Goal: Information Seeking & Learning: Check status

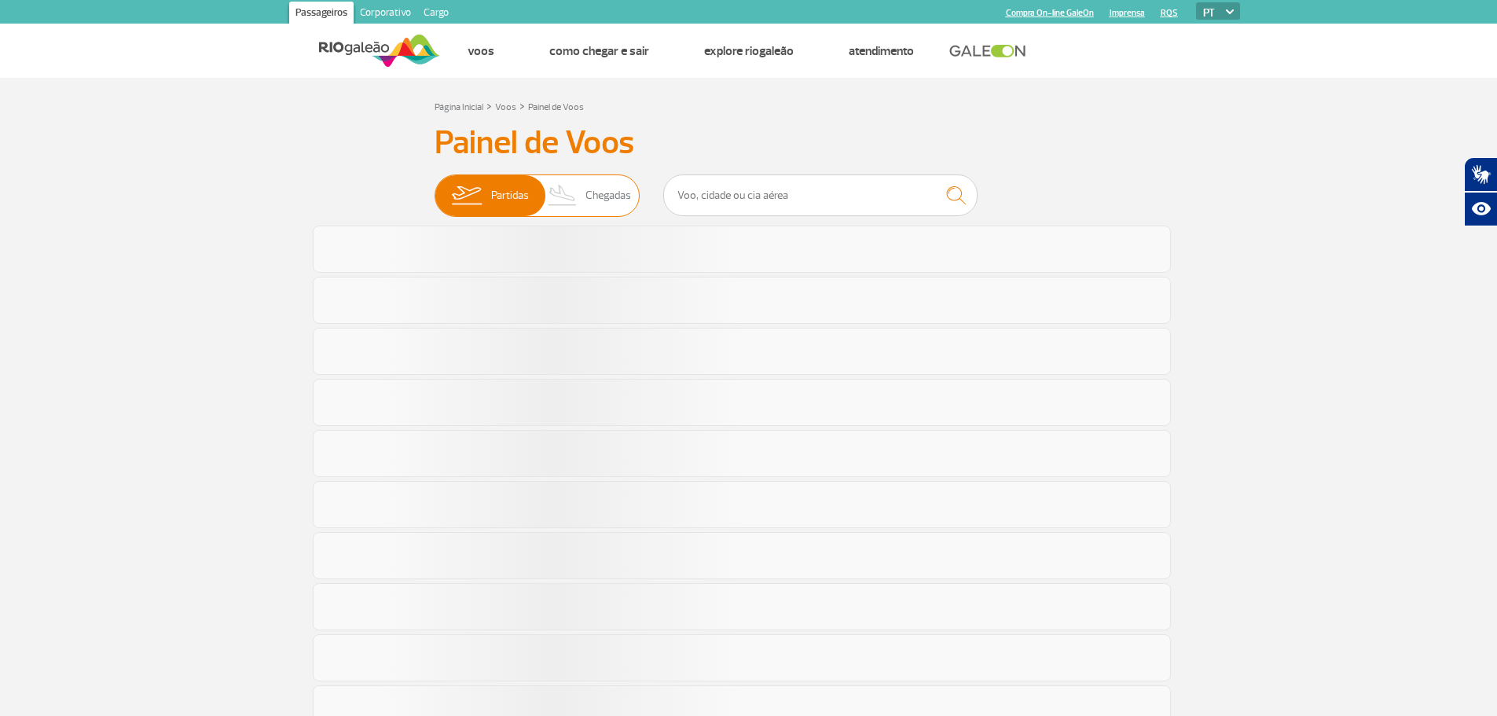
click at [576, 200] on img at bounding box center [563, 195] width 46 height 41
click at [435, 188] on input "Partidas Chegadas" at bounding box center [435, 188] width 0 height 0
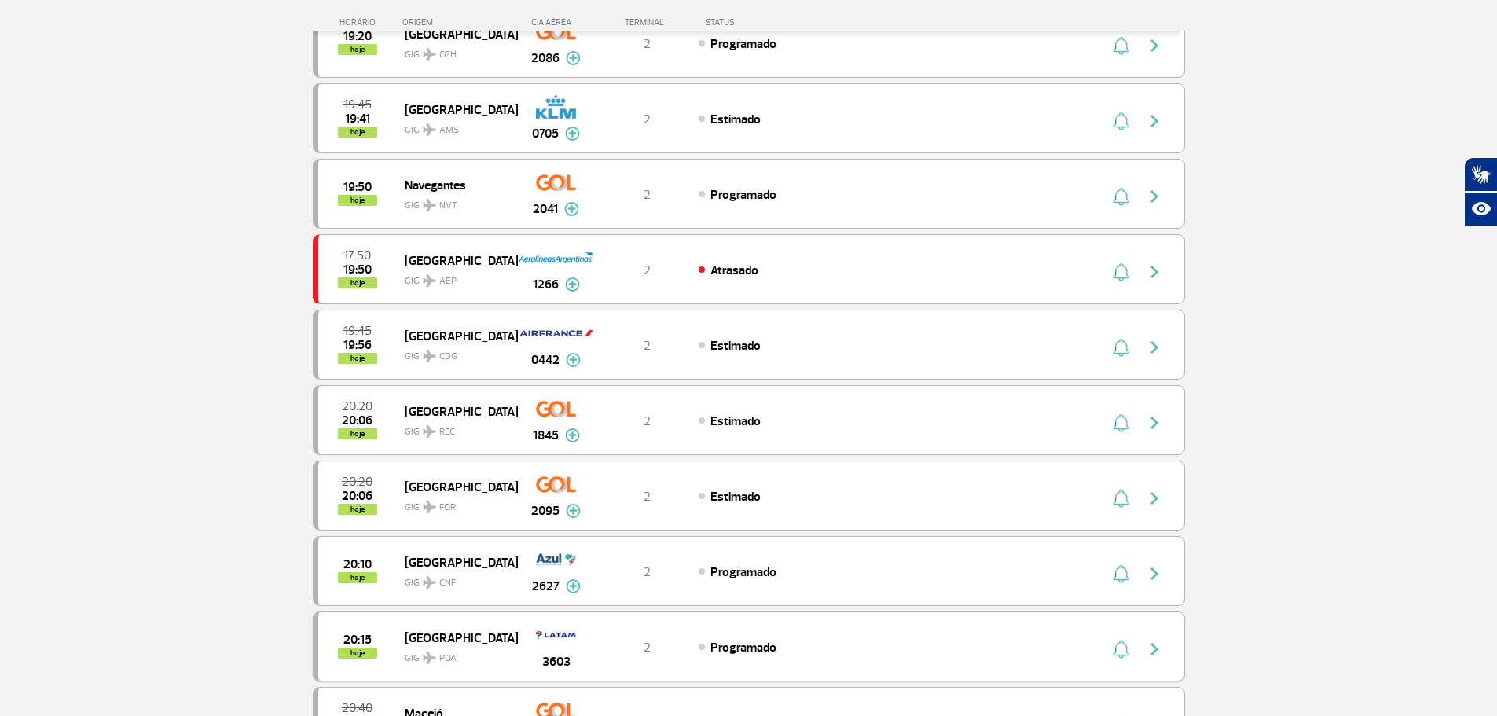
scroll to position [1336, 0]
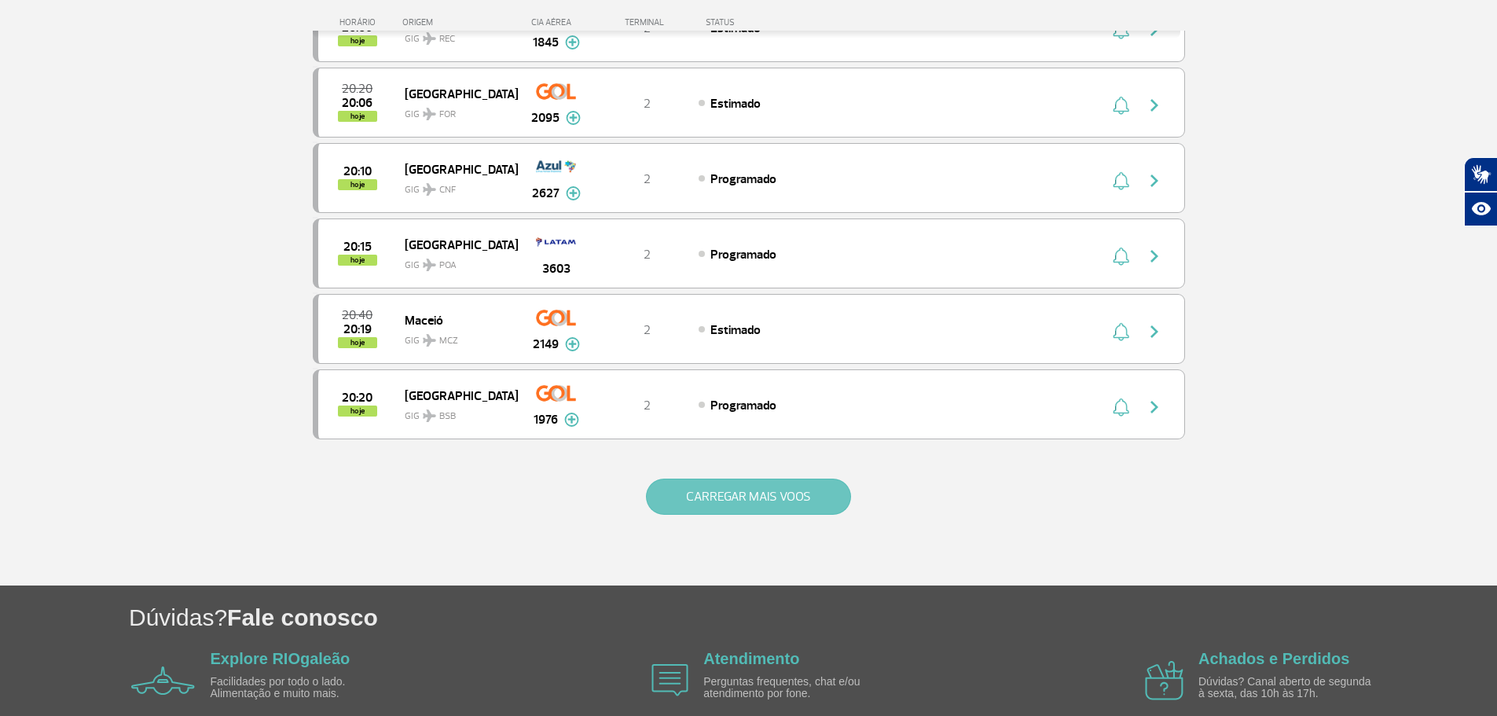
click at [703, 501] on button "CARREGAR MAIS VOOS" at bounding box center [748, 497] width 205 height 36
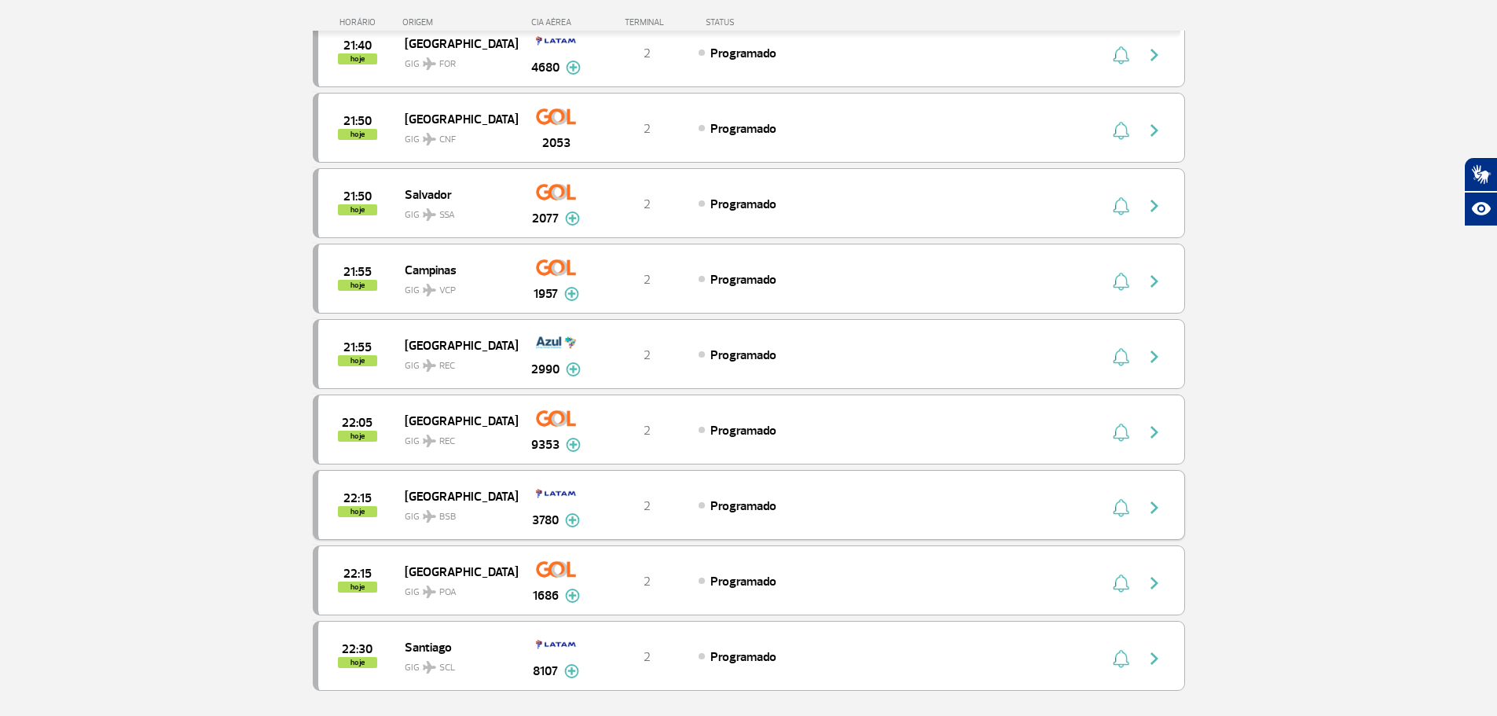
scroll to position [2829, 0]
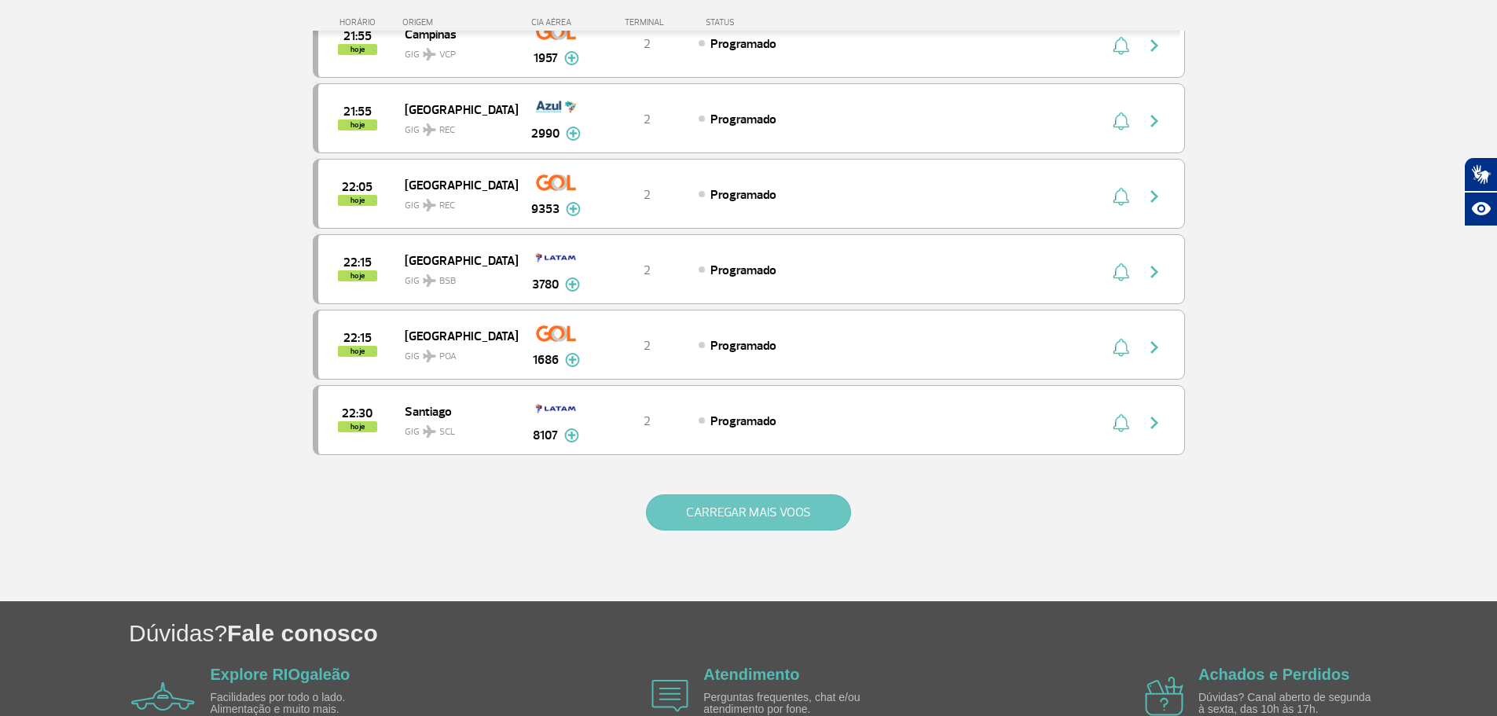
click at [690, 508] on button "CARREGAR MAIS VOOS" at bounding box center [748, 512] width 205 height 36
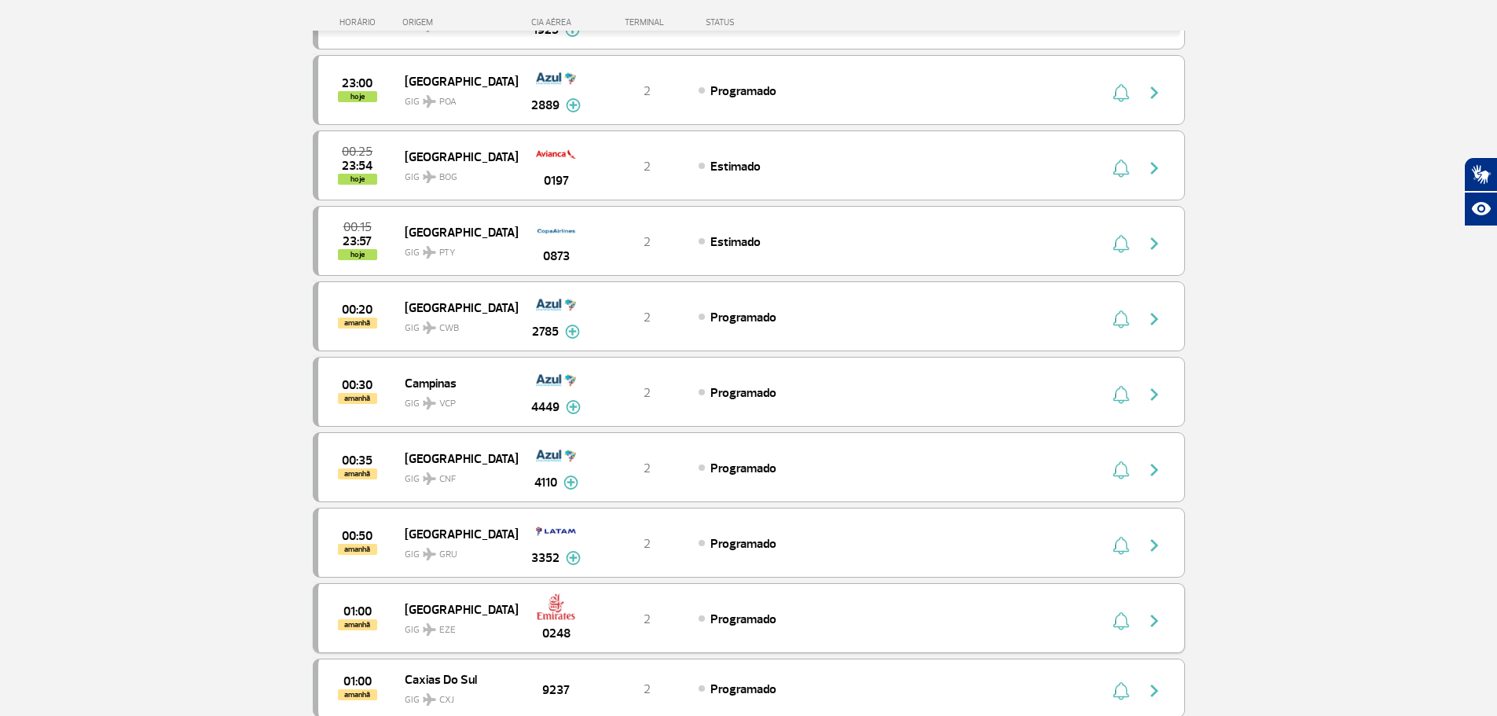
scroll to position [3772, 0]
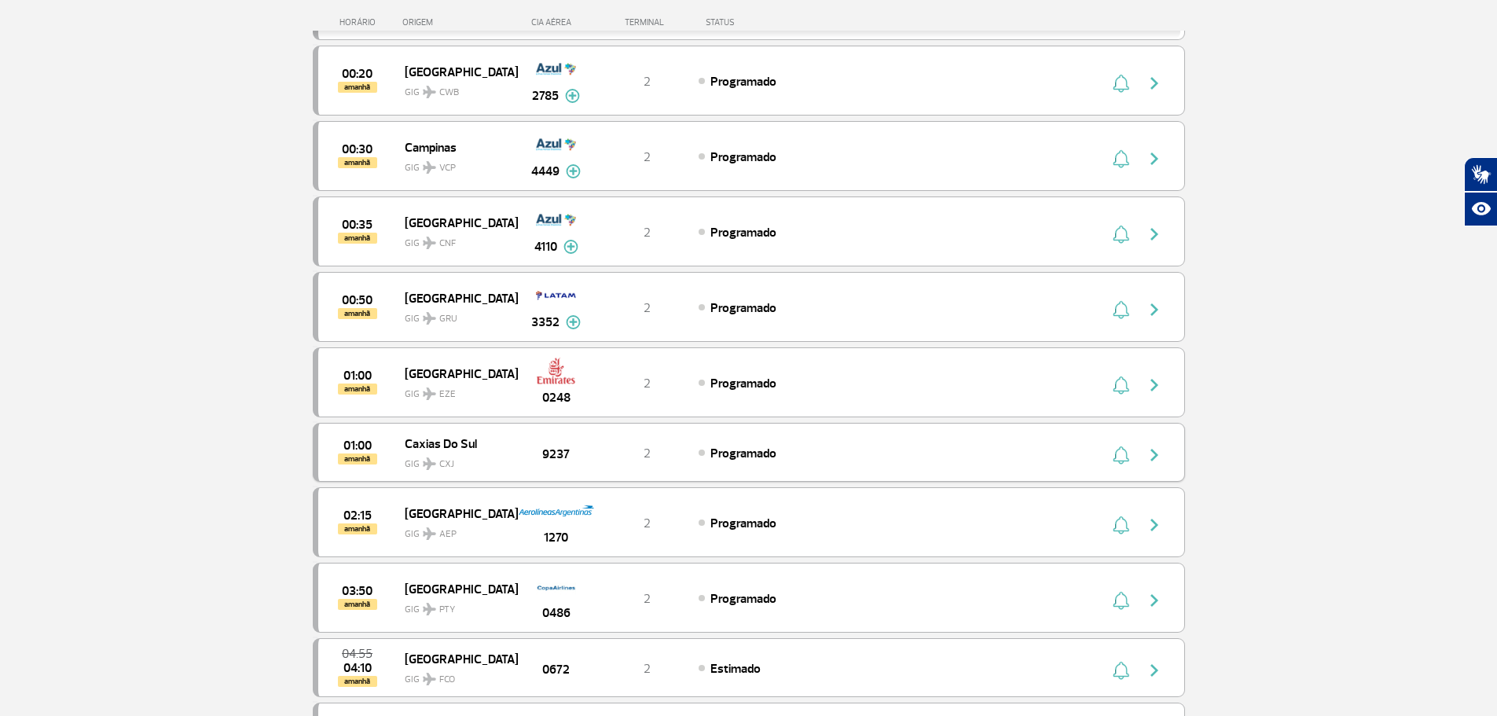
click at [603, 427] on div "01:00 amanhã Caxias Do Sul GIG CXJ 9237 2 Programado" at bounding box center [749, 452] width 872 height 59
click at [1158, 462] on img "button" at bounding box center [1154, 455] width 19 height 19
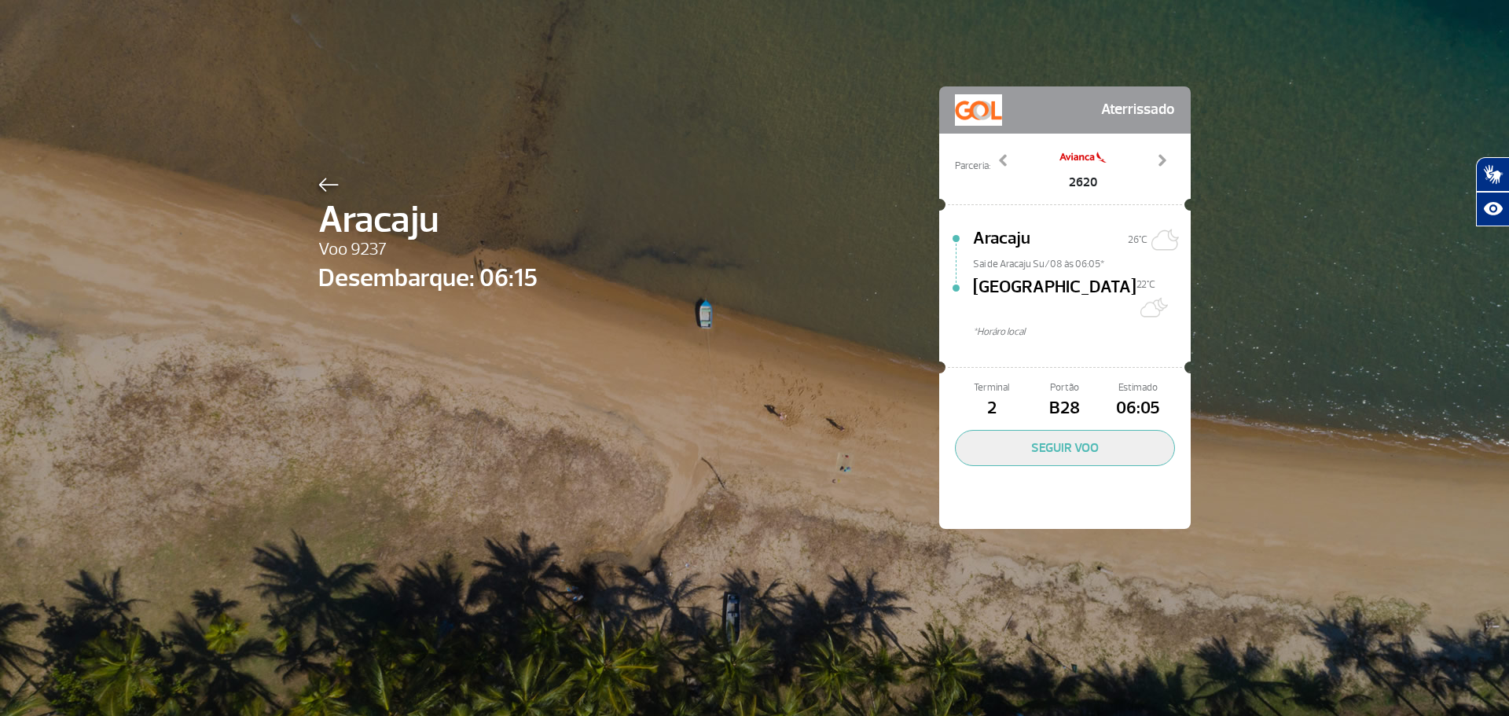
click at [326, 185] on img at bounding box center [328, 185] width 20 height 14
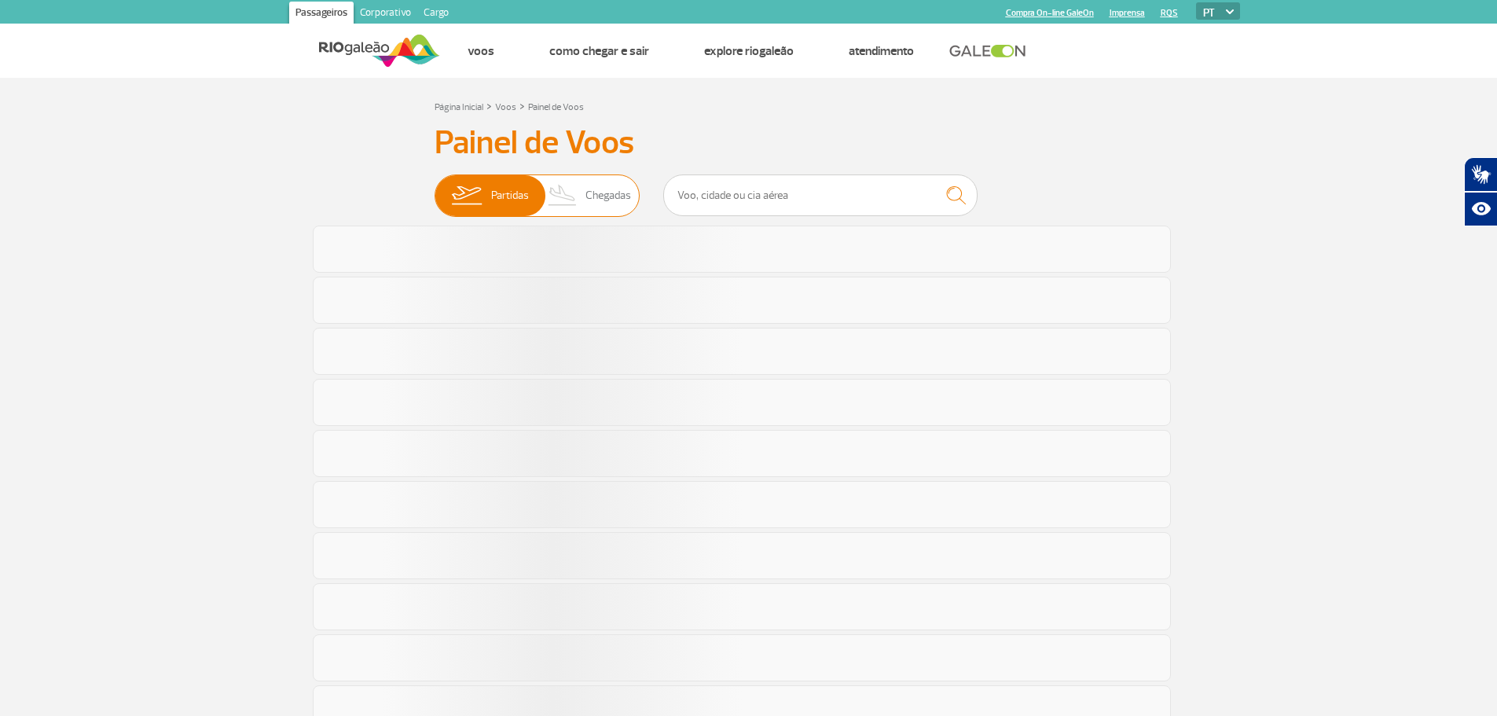
click at [569, 196] on img at bounding box center [563, 195] width 46 height 41
click at [435, 188] on input "Partidas Chegadas" at bounding box center [435, 188] width 0 height 0
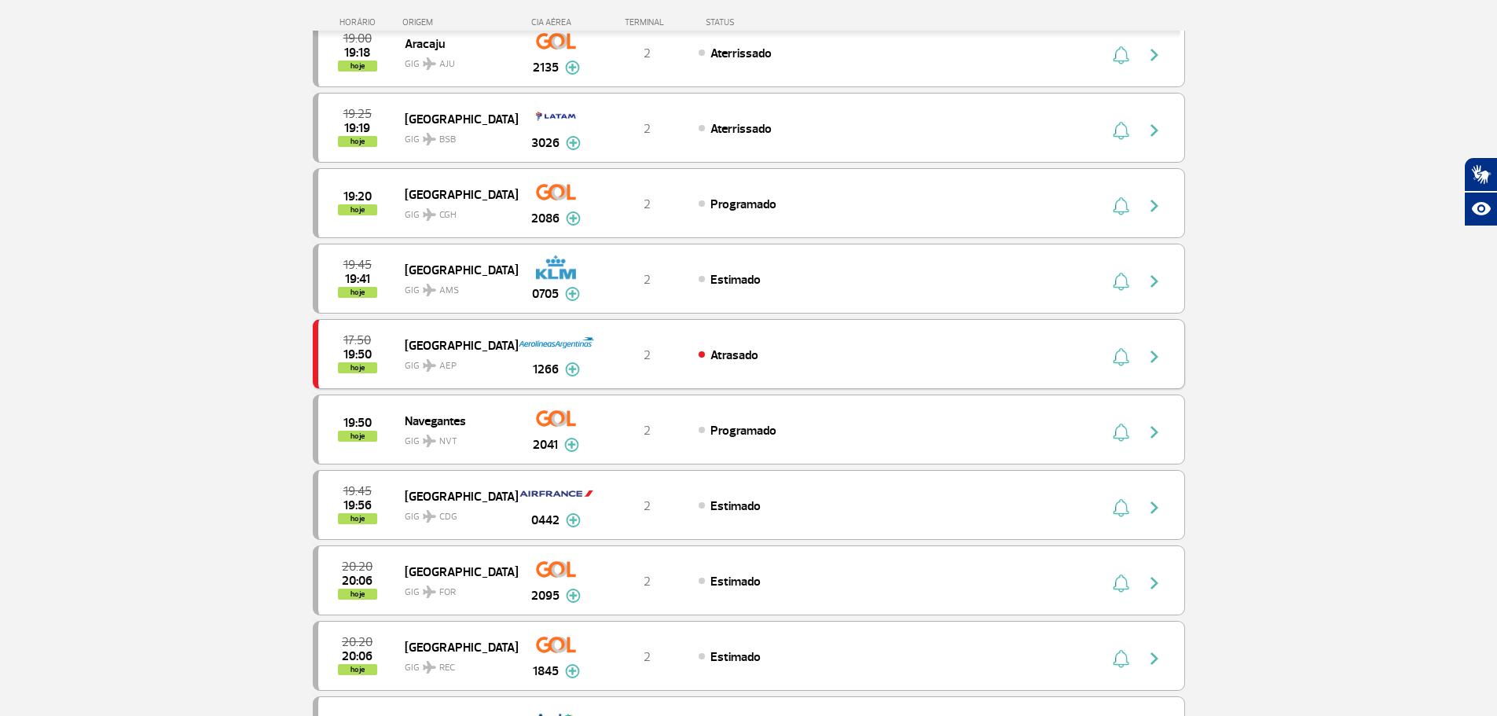
click at [771, 416] on div "19:50 hoje Navegantes GIG NVT 2041 2 Programado Parcerias: Air France 2012 Emir…" at bounding box center [749, 429] width 872 height 70
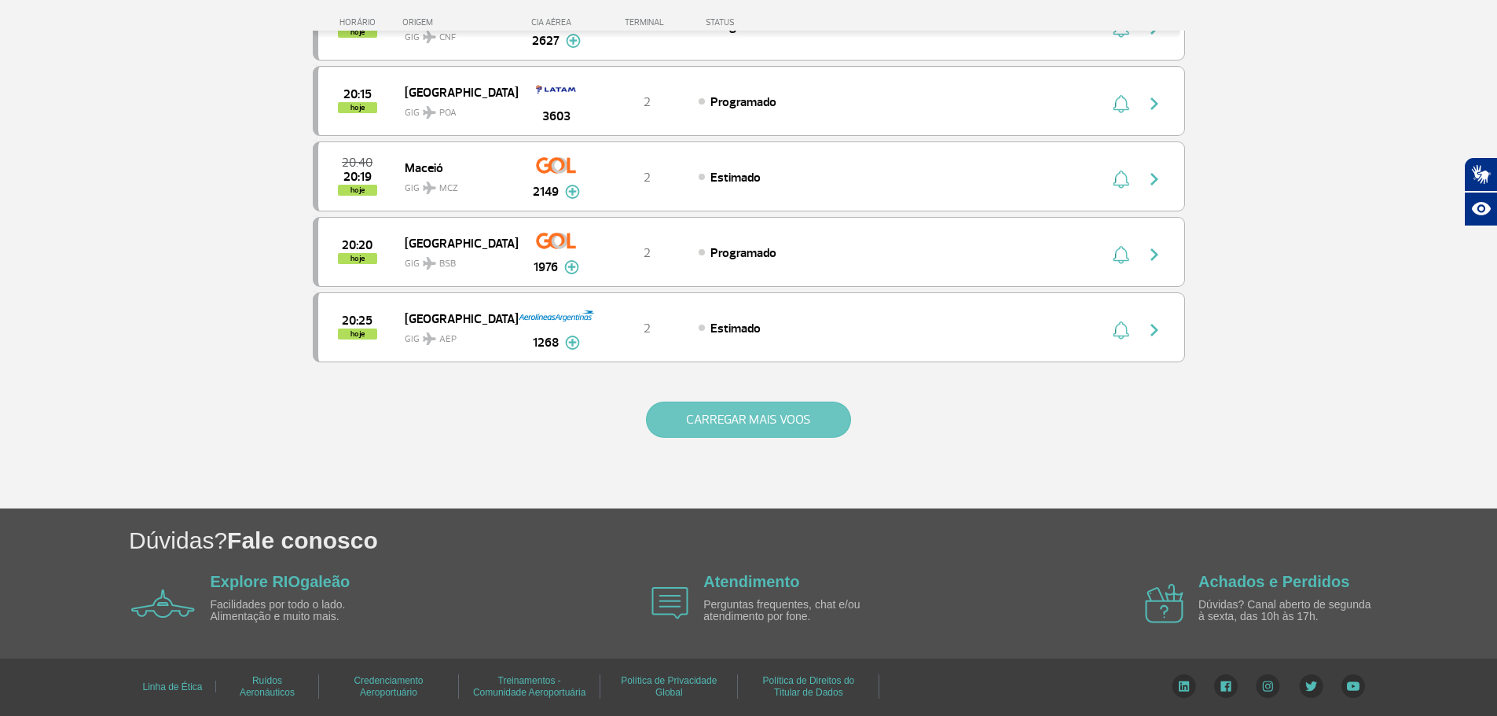
click at [727, 419] on button "CARREGAR MAIS VOOS" at bounding box center [748, 420] width 205 height 36
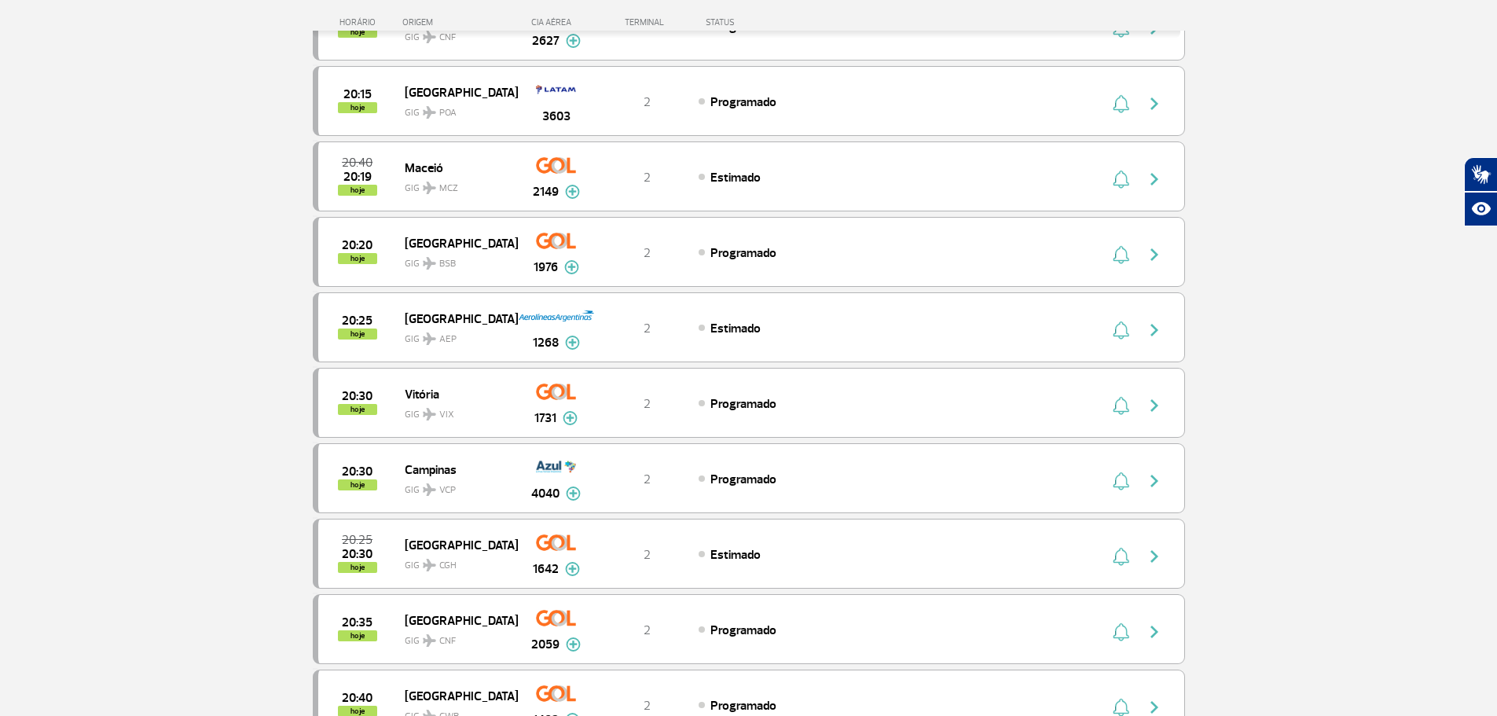
scroll to position [2827, 0]
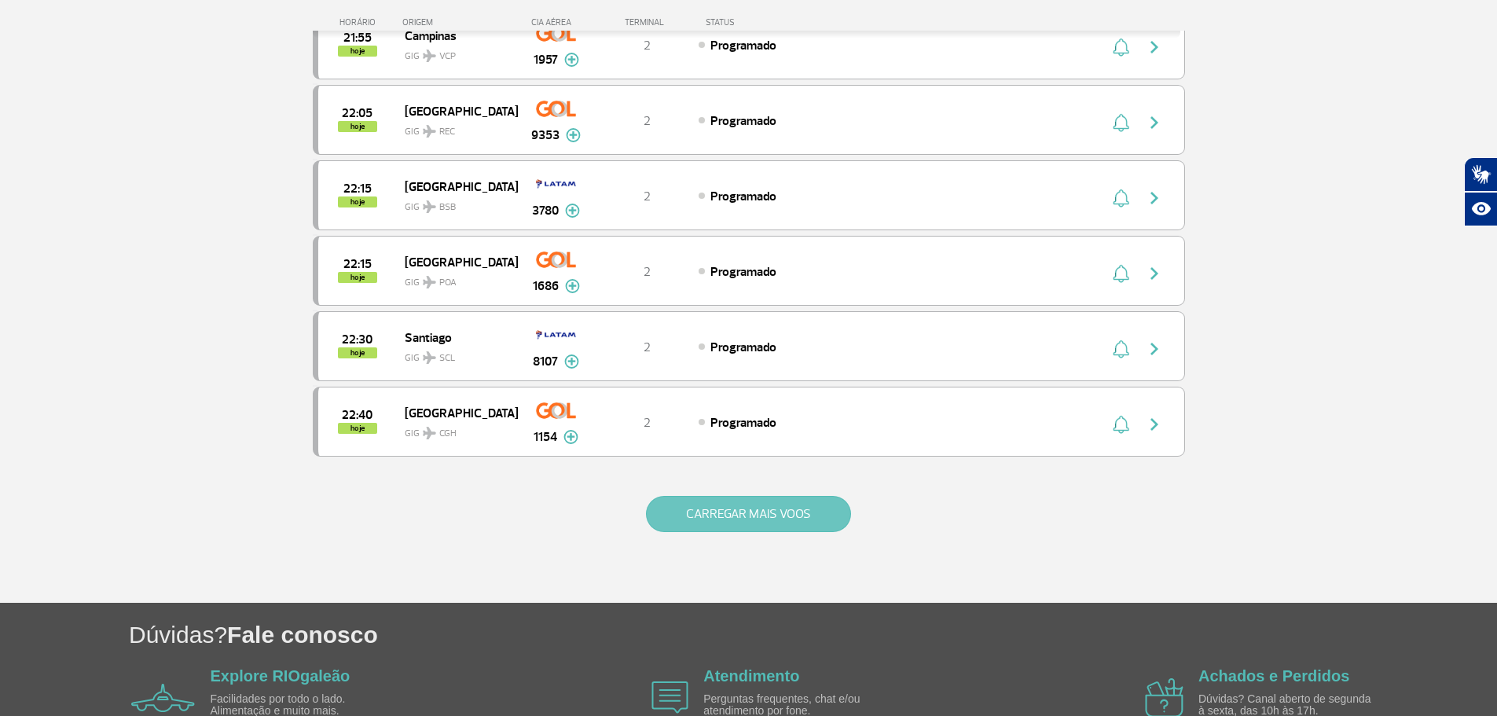
click at [764, 528] on button "CARREGAR MAIS VOOS" at bounding box center [748, 514] width 205 height 36
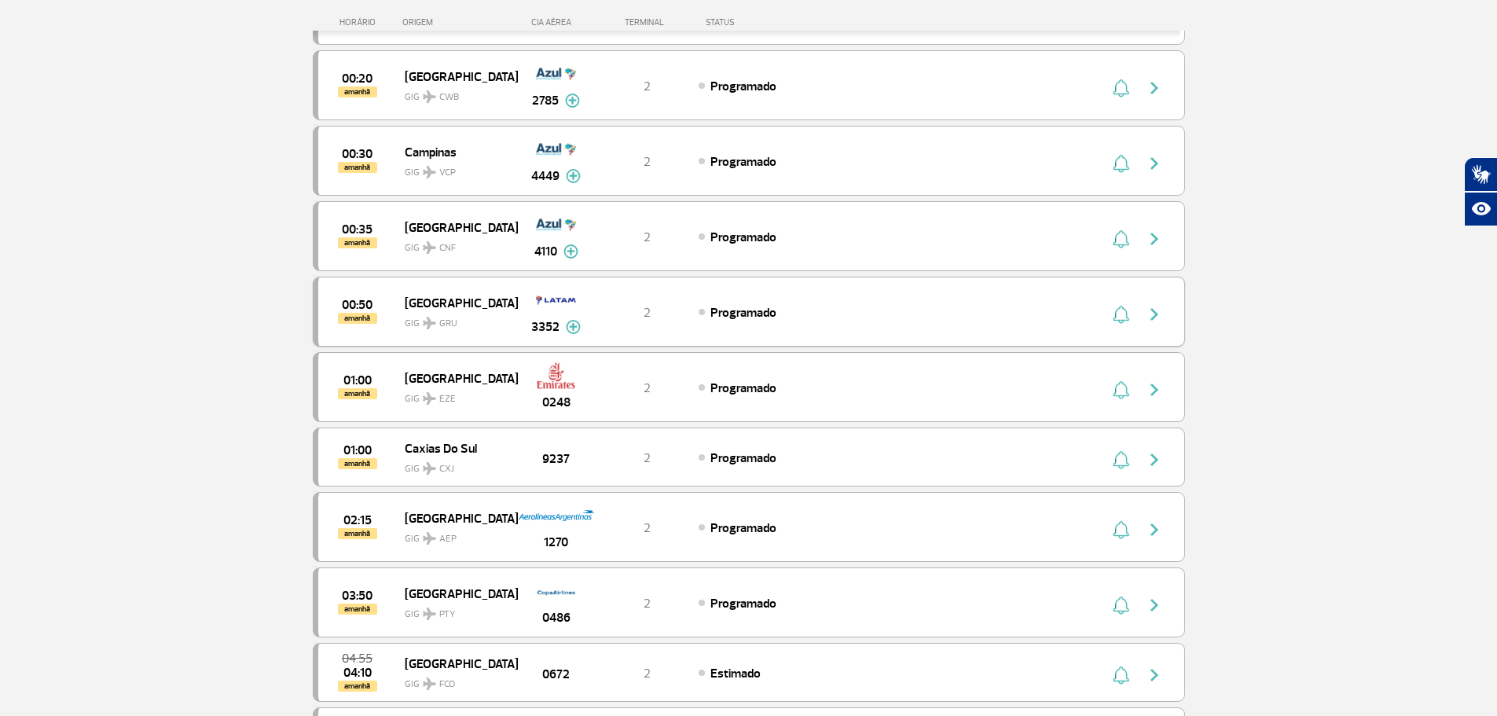
scroll to position [3770, 0]
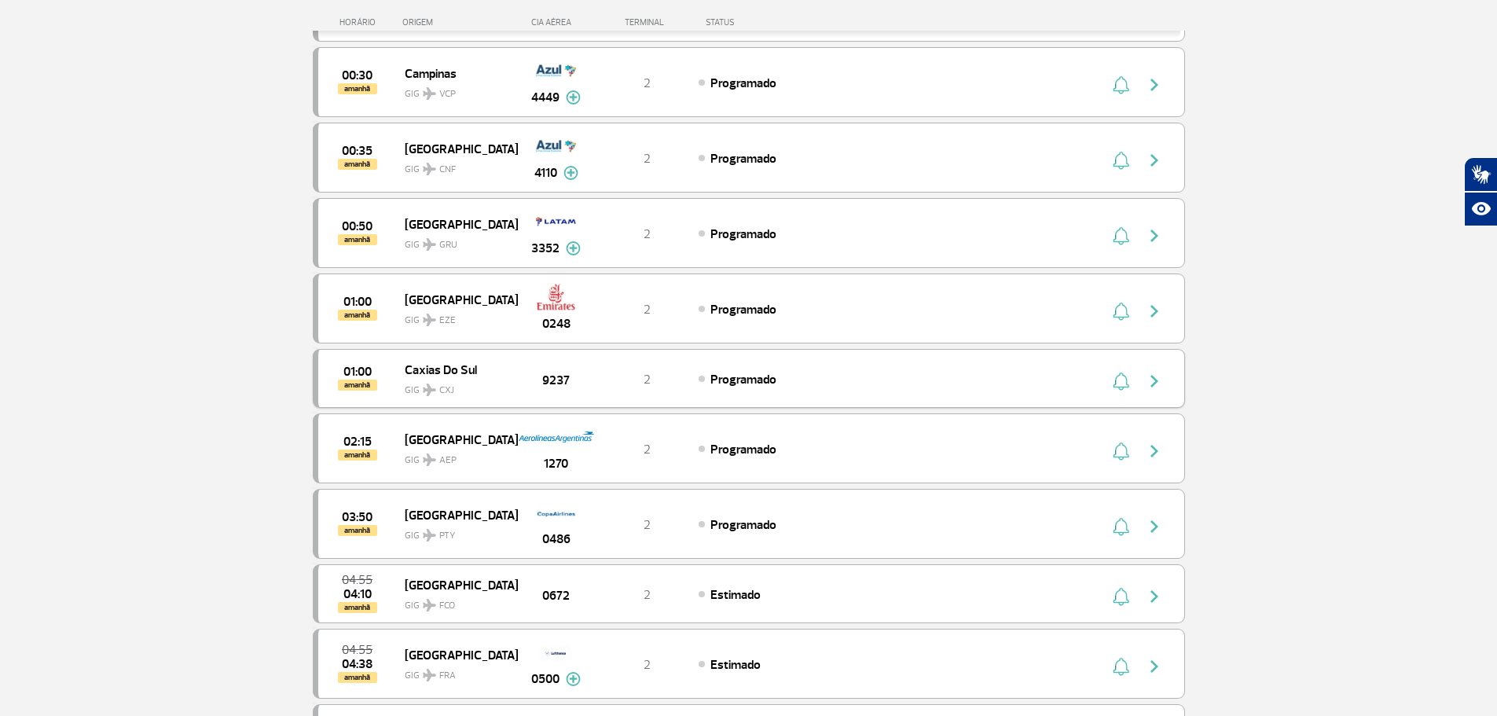
click at [484, 385] on span "GIG CXJ" at bounding box center [455, 386] width 101 height 23
